Goal: Information Seeking & Learning: Learn about a topic

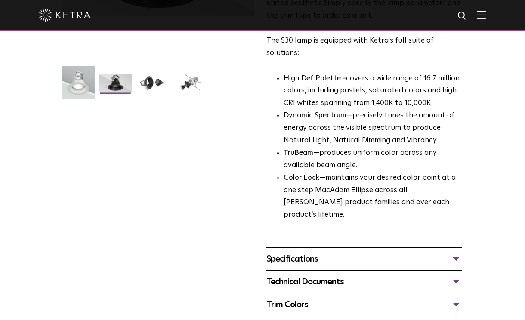
scroll to position [194, 0]
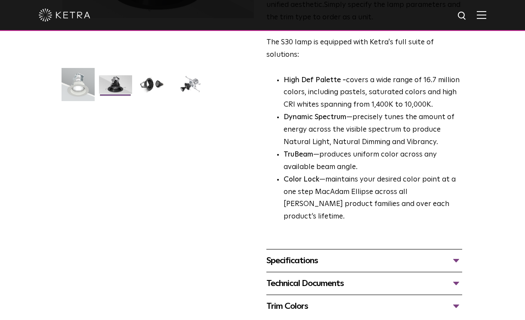
click at [156, 75] on ul at bounding box center [158, 90] width 196 height 44
click at [154, 96] on li at bounding box center [152, 87] width 35 height 25
click at [182, 89] on img at bounding box center [190, 87] width 33 height 25
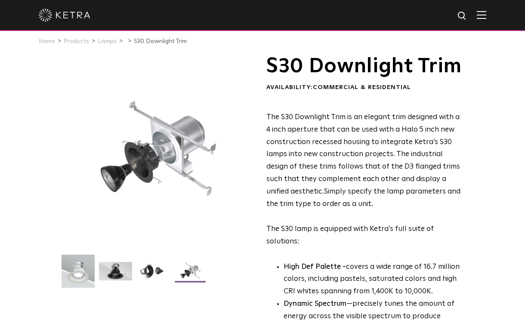
scroll to position [9, 0]
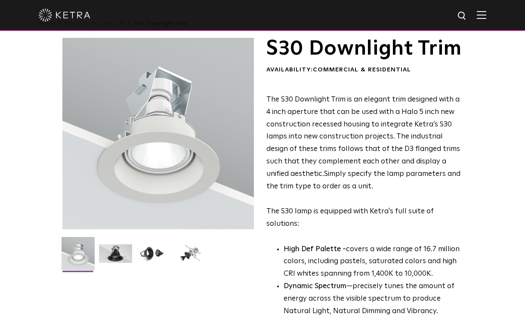
scroll to position [38, 0]
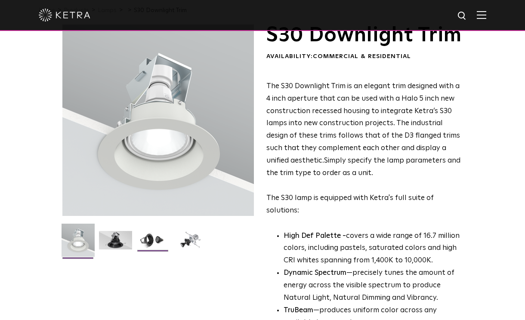
click at [160, 240] on img at bounding box center [153, 243] width 33 height 25
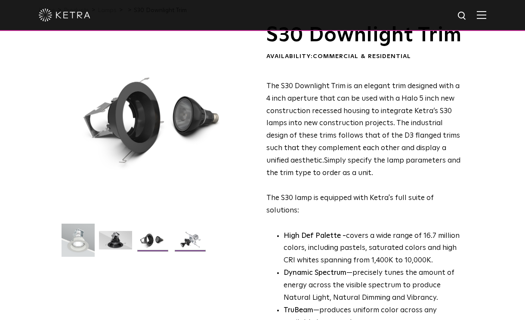
click at [198, 243] on img at bounding box center [190, 243] width 33 height 25
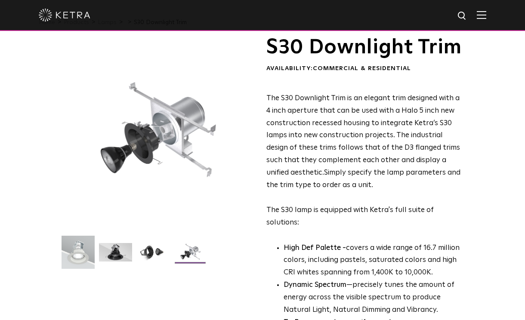
scroll to position [0, 0]
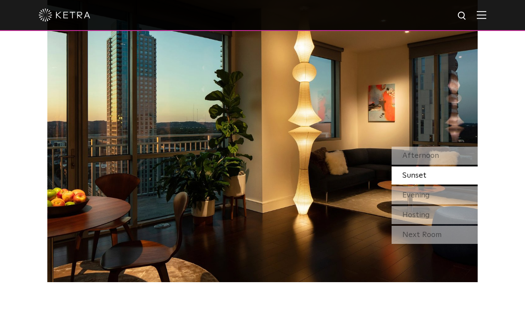
scroll to position [781, 0]
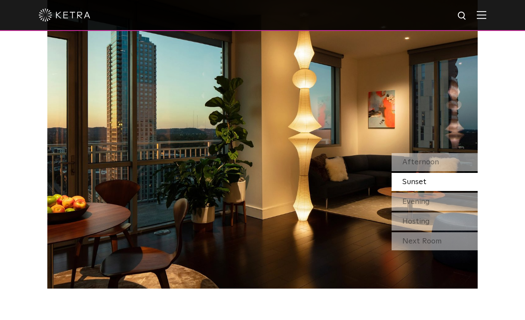
click at [411, 178] on span "Sunset" at bounding box center [415, 182] width 24 height 8
click at [413, 198] on span "Evening" at bounding box center [417, 202] width 28 height 8
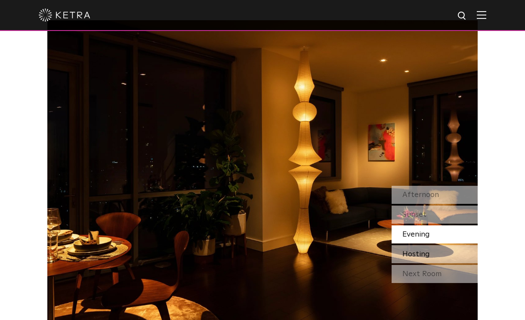
scroll to position [747, 0]
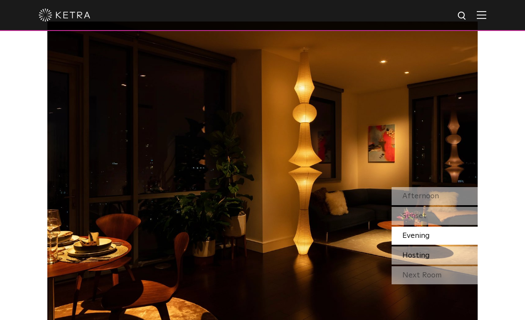
click at [420, 252] on span "Hosting" at bounding box center [417, 256] width 28 height 8
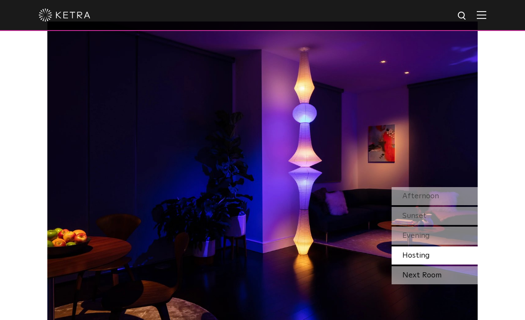
click at [421, 267] on div "Next Room" at bounding box center [435, 276] width 86 height 18
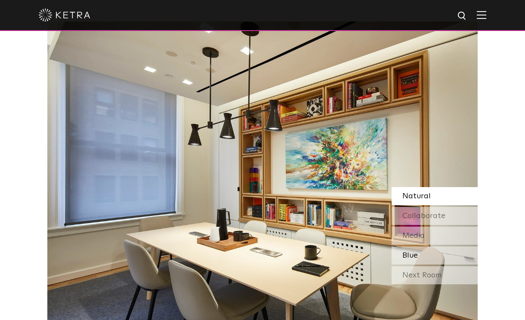
click at [422, 247] on div "Blue" at bounding box center [435, 256] width 86 height 18
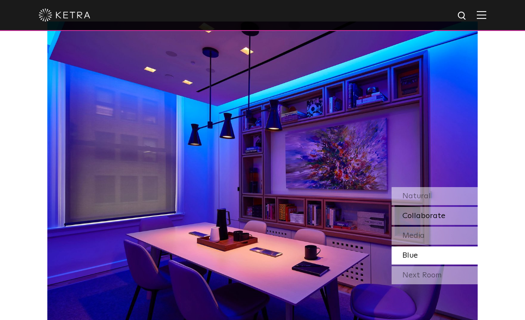
click at [421, 212] on span "Collaborate" at bounding box center [424, 216] width 43 height 8
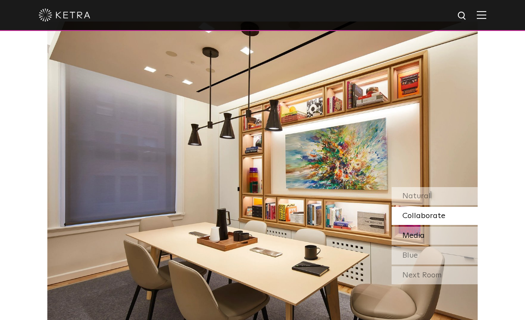
click at [413, 232] on span "Media" at bounding box center [414, 236] width 22 height 8
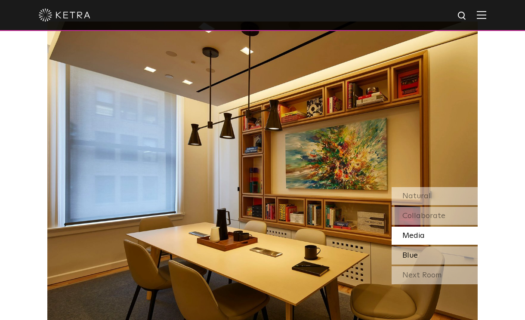
click at [413, 252] on span "Blue" at bounding box center [411, 256] width 16 height 8
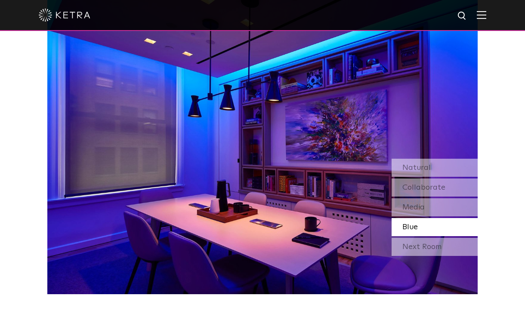
scroll to position [733, 0]
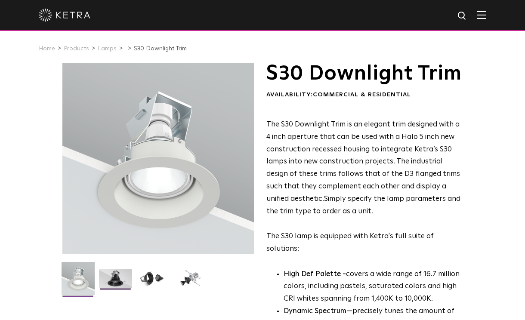
click at [114, 289] on li at bounding box center [115, 282] width 35 height 25
click at [115, 279] on img at bounding box center [115, 282] width 33 height 25
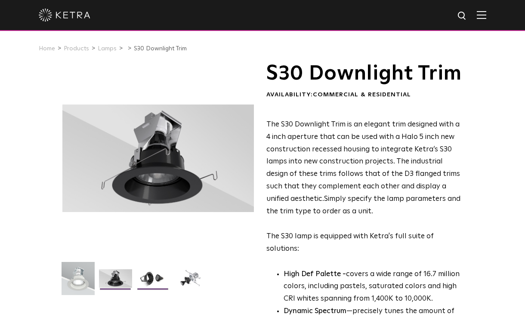
click at [155, 277] on img at bounding box center [153, 282] width 33 height 25
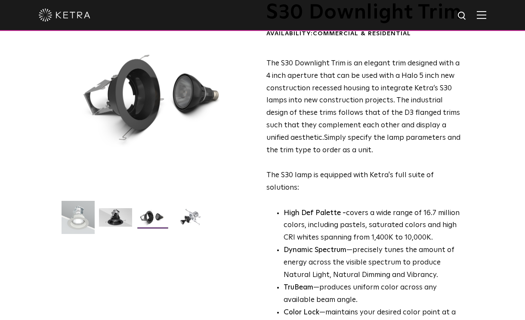
scroll to position [62, 0]
drag, startPoint x: 370, startPoint y: 258, endPoint x: 428, endPoint y: 255, distance: 58.6
click at [428, 245] on p "High Def Palette - covers a wide range of 16.7 million colors, including pastel…" at bounding box center [373, 225] width 179 height 37
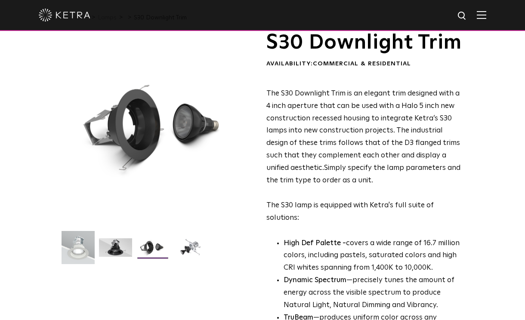
scroll to position [37, 0]
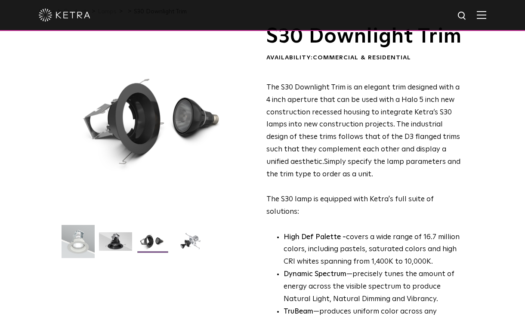
click at [155, 242] on img at bounding box center [153, 245] width 33 height 25
click at [189, 243] on img at bounding box center [190, 245] width 33 height 25
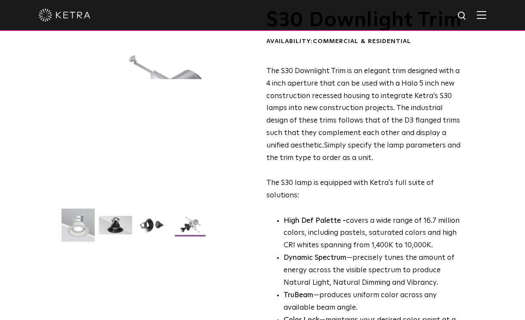
scroll to position [0, 0]
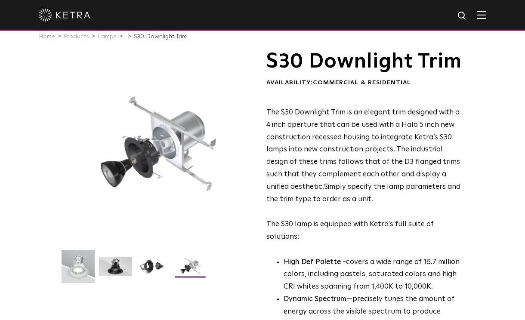
scroll to position [21, 0]
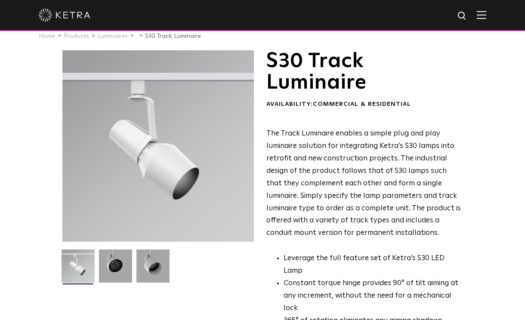
scroll to position [19, 0]
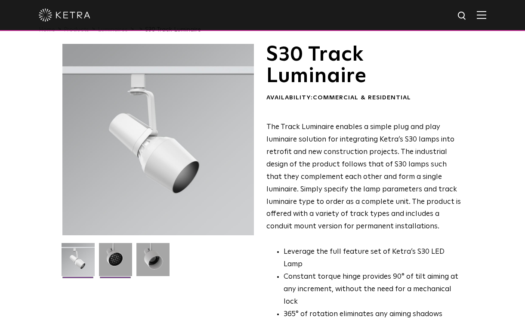
click at [113, 265] on img at bounding box center [115, 263] width 33 height 40
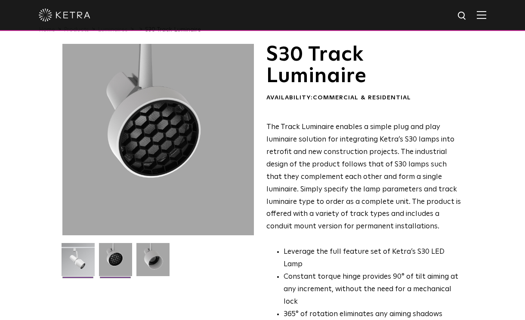
click at [78, 263] on img at bounding box center [78, 263] width 33 height 40
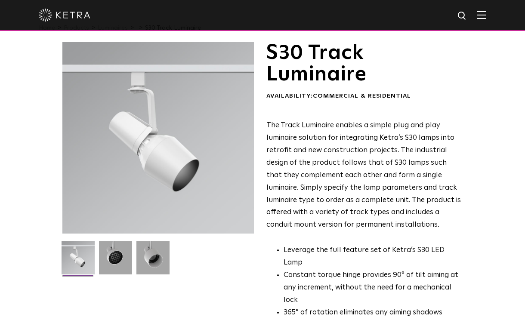
scroll to position [0, 0]
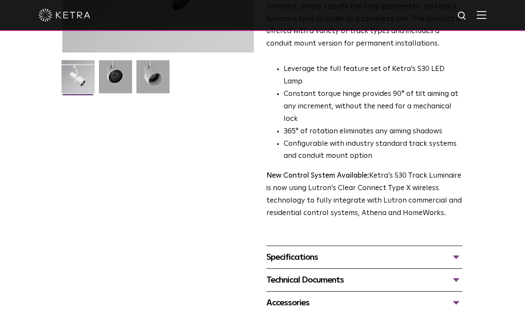
click at [398, 251] on div "Specifications" at bounding box center [365, 258] width 196 height 14
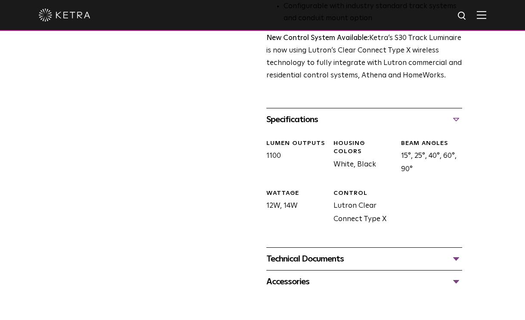
click at [398, 252] on div "Technical Documents" at bounding box center [365, 259] width 196 height 14
